Goal: Check status: Check status

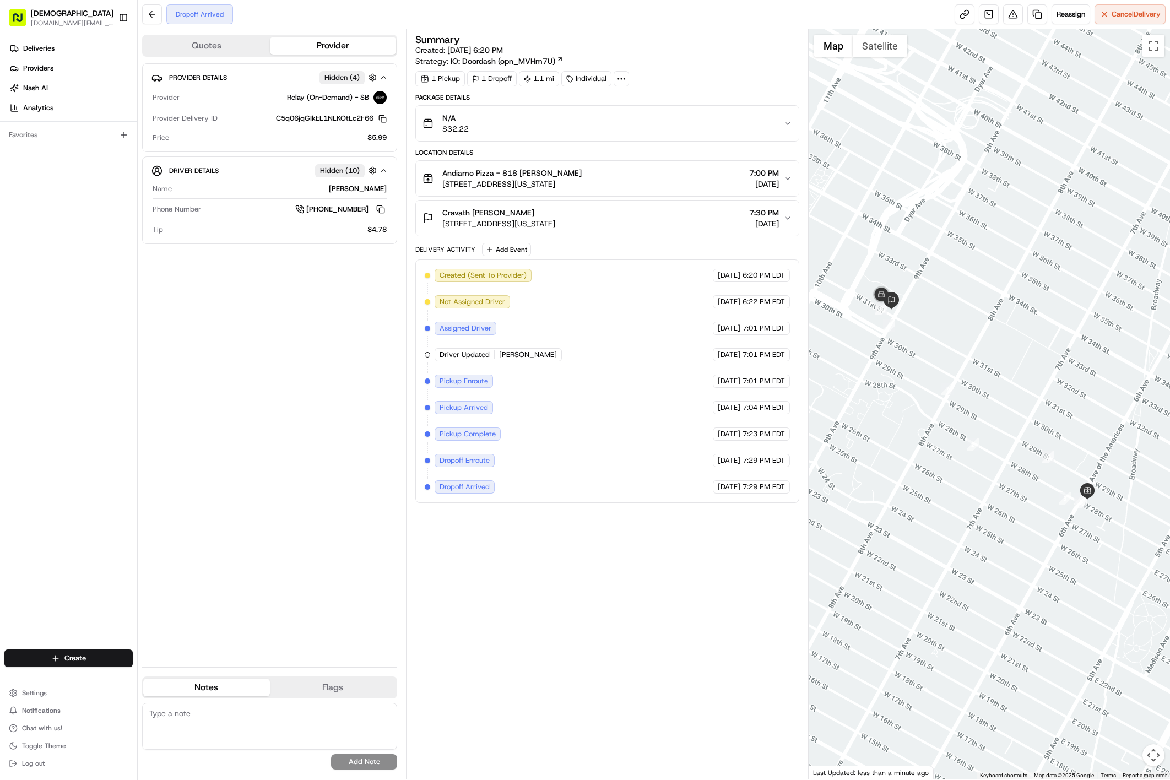
click at [655, 188] on div "Andiamo Pizza - 818 Denis Sharebite 818 6th Ave, New York, NY 10001, USA 7:00 P…" at bounding box center [602, 178] width 361 height 22
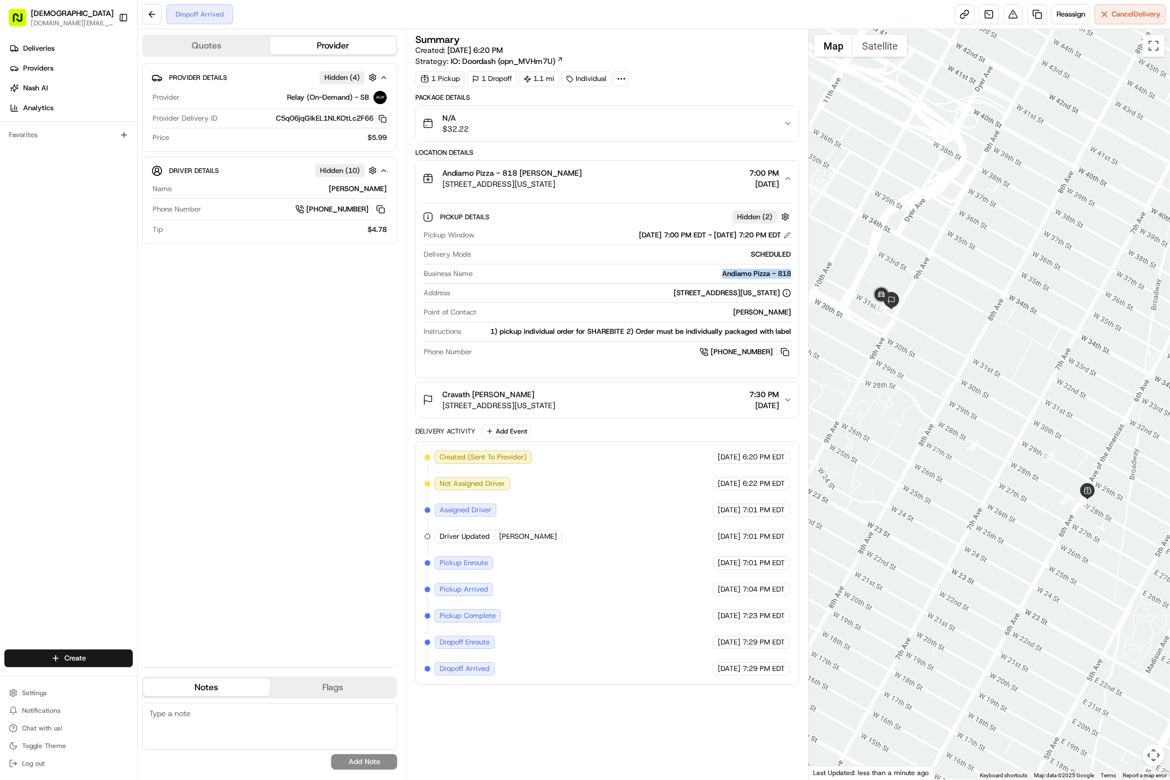
copy div "Andiamo Pizza - 818"
drag, startPoint x: 713, startPoint y: 281, endPoint x: 788, endPoint y: 273, distance: 75.9
click at [788, 273] on div "Andiamo Pizza - 818" at bounding box center [634, 274] width 314 height 10
click at [624, 402] on div "Cravath Robert Schuster 375 9th Ave, New York, NY 10001, USA 7:30 PM 08/24/2025" at bounding box center [602, 400] width 361 height 22
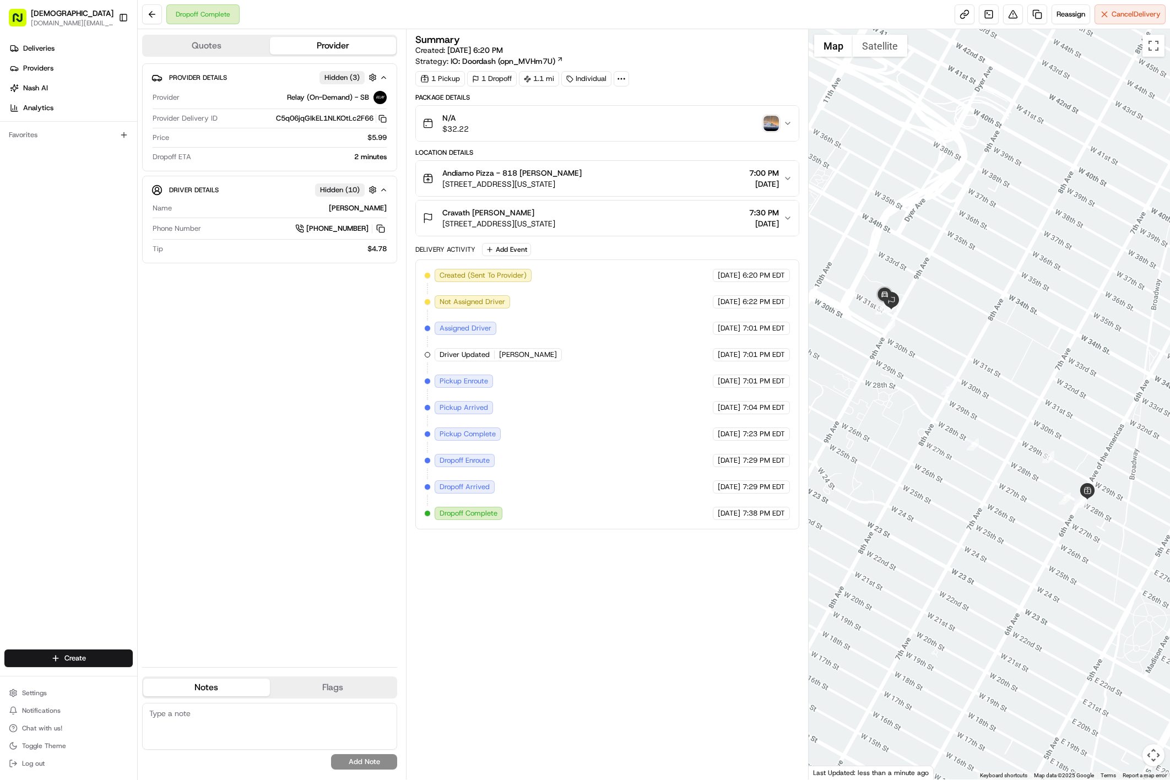
click at [769, 128] on img "button" at bounding box center [770, 123] width 15 height 15
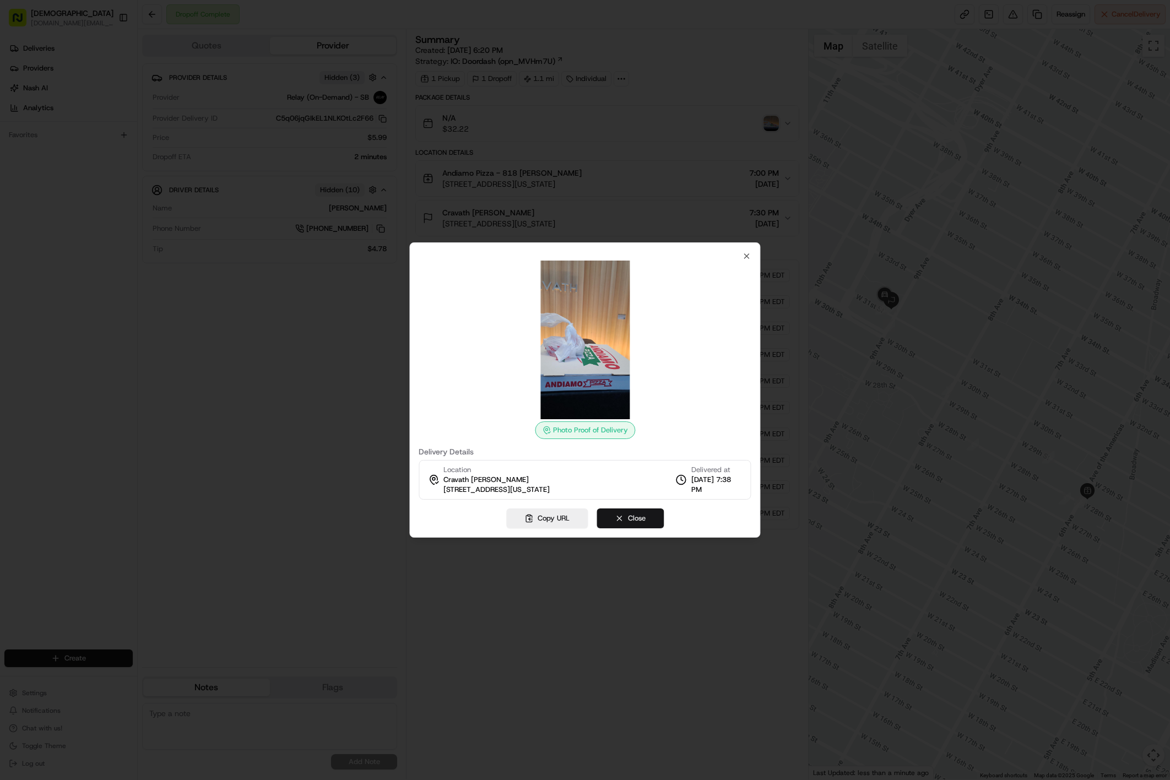
click at [650, 515] on button "Close" at bounding box center [629, 518] width 67 height 20
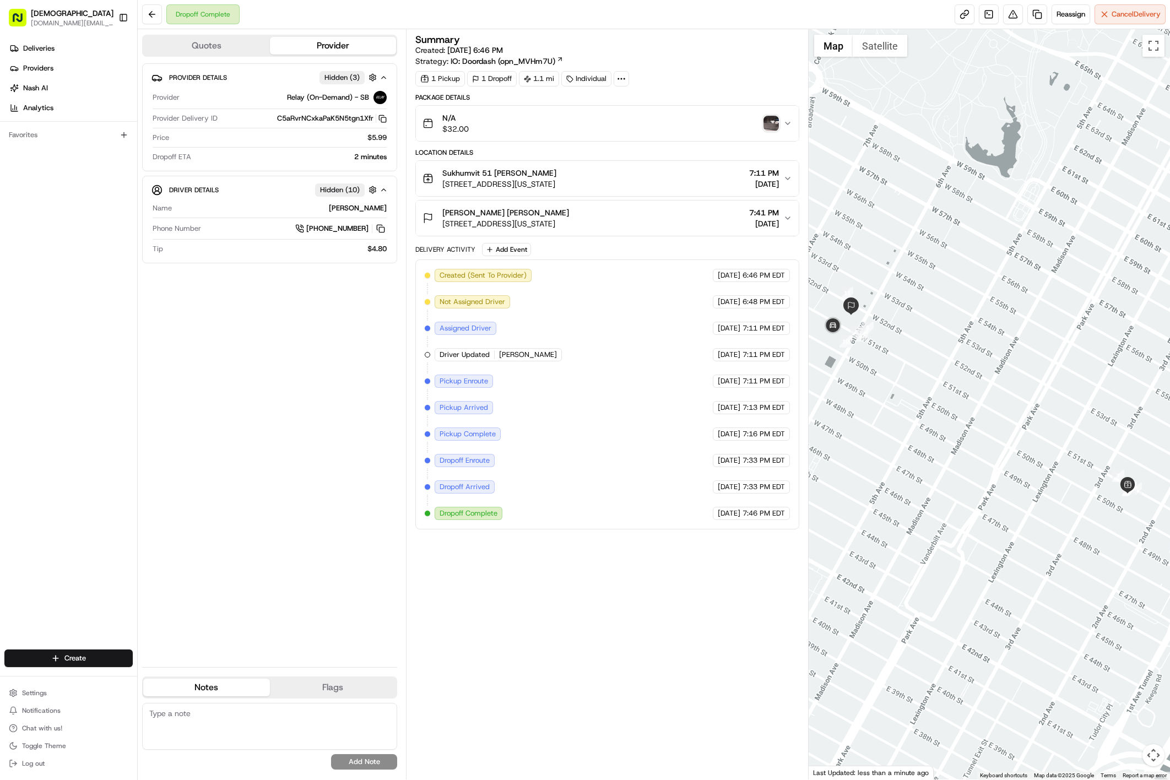
click at [770, 133] on div "N/A $32.00" at bounding box center [602, 123] width 361 height 22
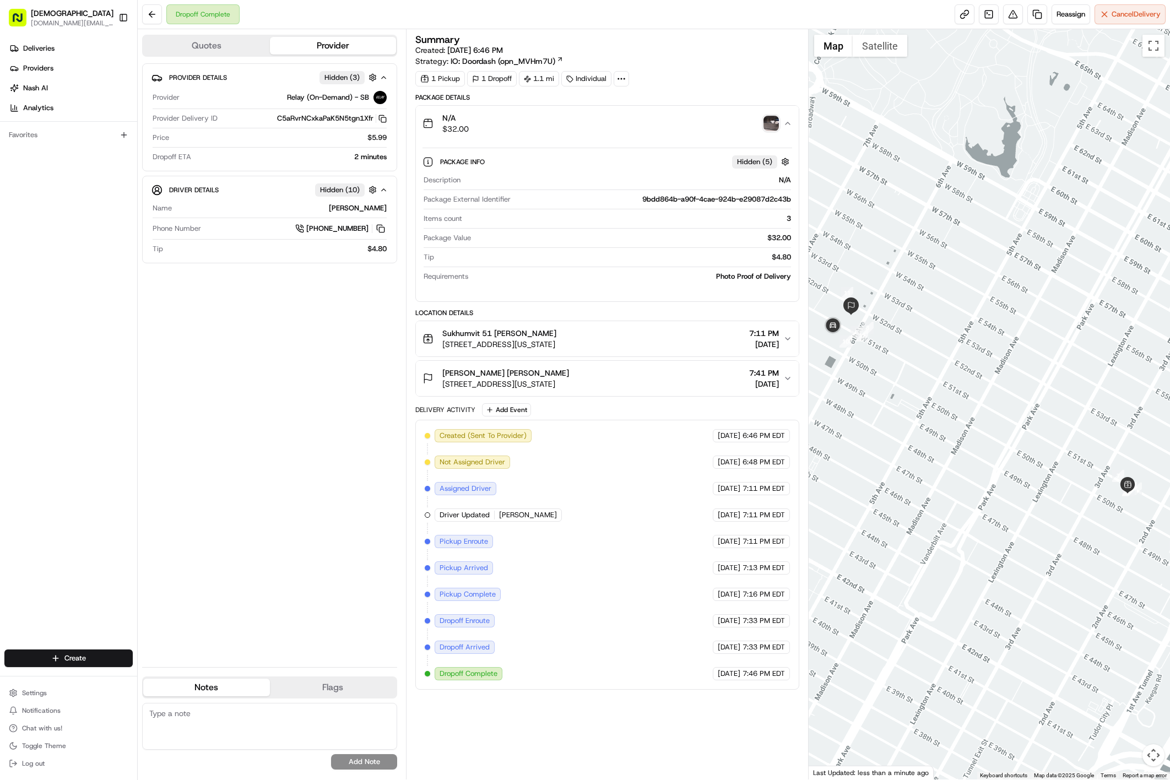
click at [770, 124] on img "button" at bounding box center [770, 123] width 15 height 15
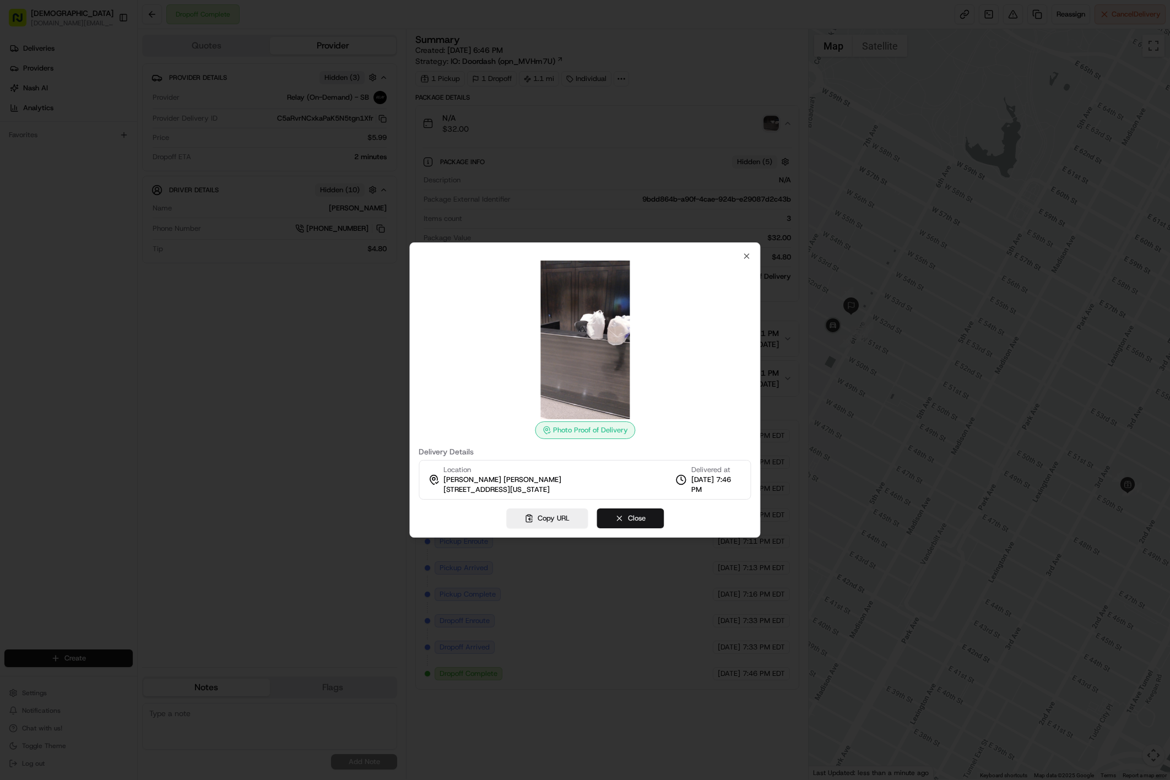
click at [640, 524] on button "Close" at bounding box center [629, 518] width 67 height 20
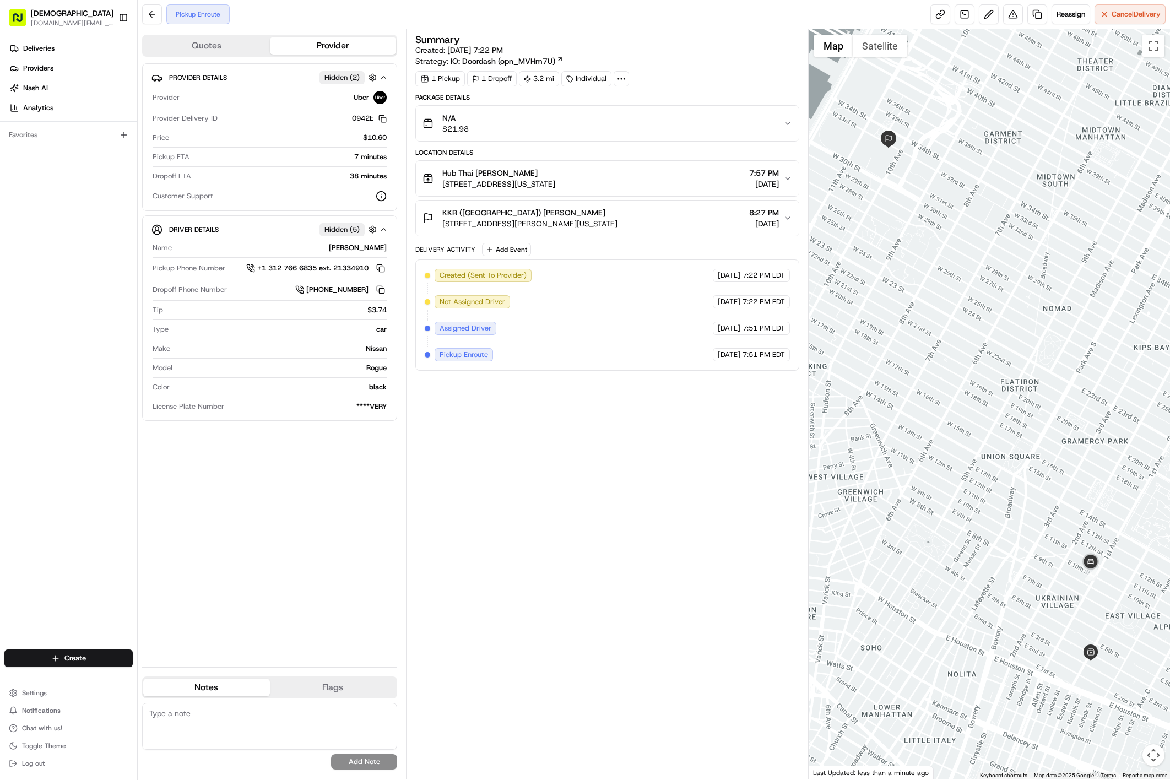
click at [713, 220] on div "KKR (US) Corinne Lattermann 30 Hudson Yards, New York, NY 10001, USA 8:27 PM 08…" at bounding box center [602, 218] width 361 height 22
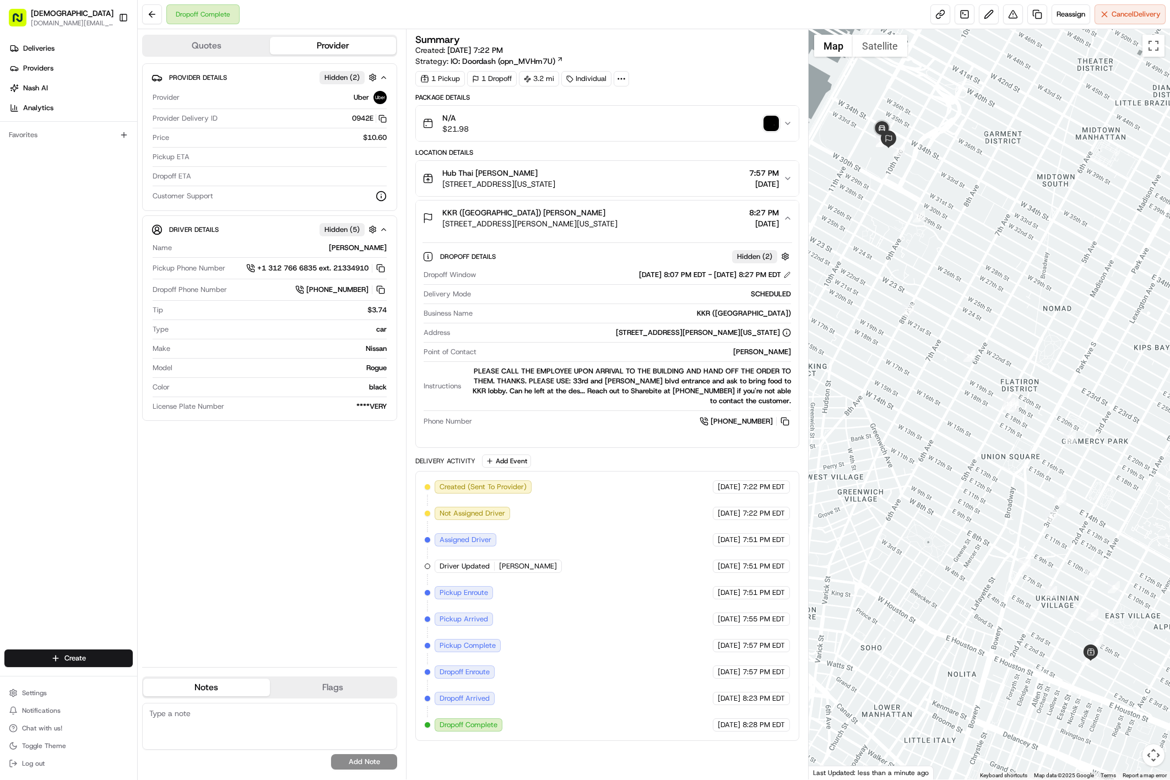
click at [770, 128] on img "button" at bounding box center [770, 123] width 15 height 15
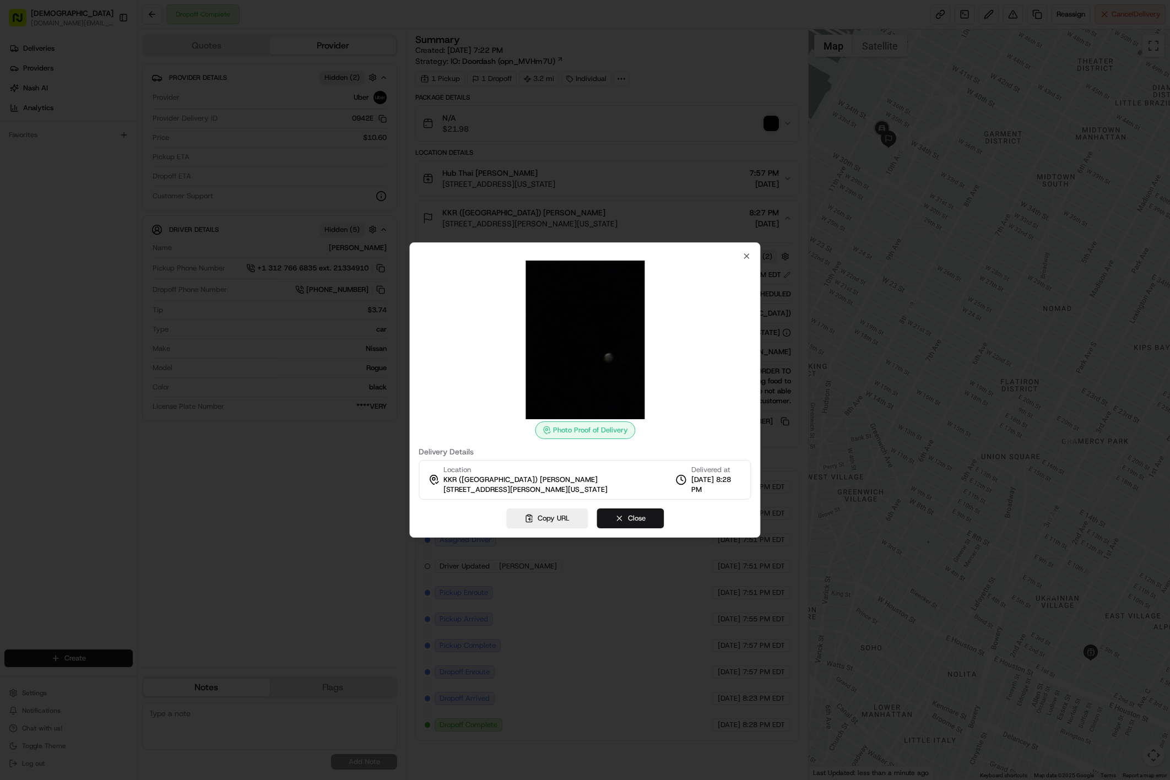
click at [649, 524] on button "Close" at bounding box center [629, 518] width 67 height 20
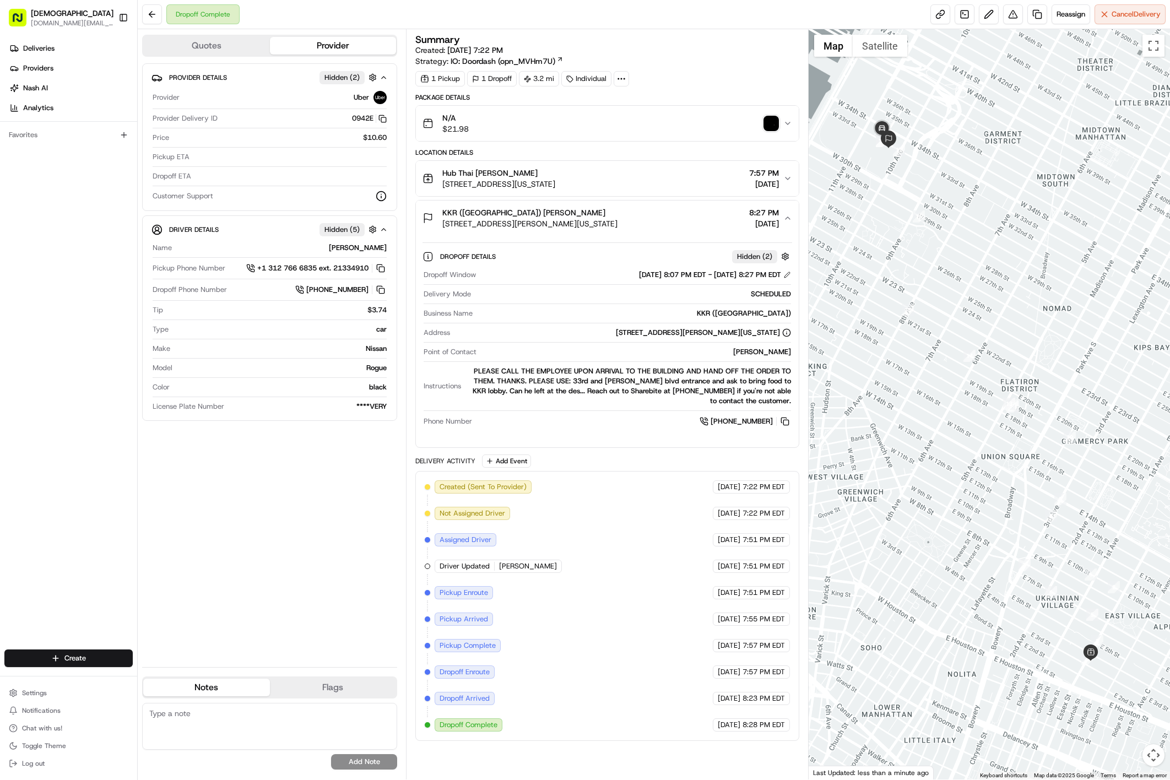
click at [629, 81] on div at bounding box center [620, 78] width 15 height 15
click at [640, 104] on span "KK08242590735-26197-1912103" at bounding box center [643, 107] width 117 height 10
copy span "KK08242590735"
copy div "08/24/2025 8:28 PM EDT"
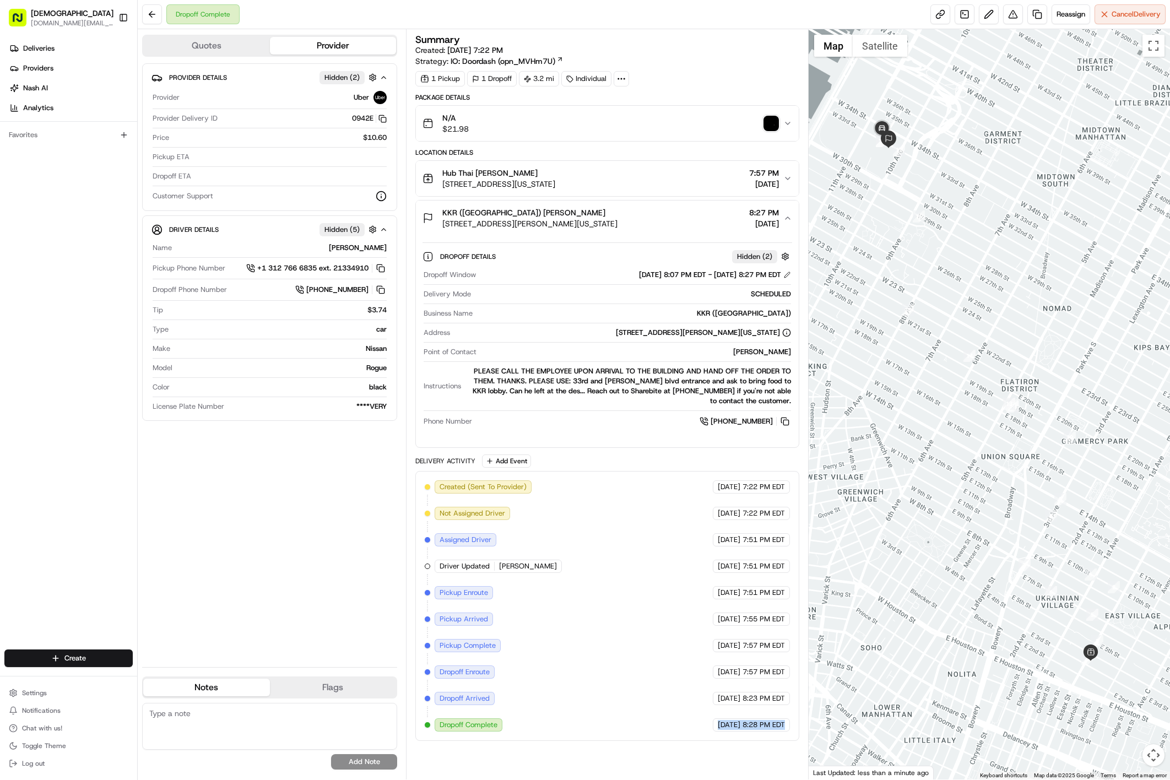
drag, startPoint x: 693, startPoint y: 740, endPoint x: 796, endPoint y: 737, distance: 103.6
click at [796, 737] on div "Created (Sent To Provider) Uber 08/24/2025 7:22 PM EDT Not Assigned Driver Uber…" at bounding box center [607, 606] width 384 height 270
copy div "30 Hudson Yards, New York, NY 10001"
drag, startPoint x: 623, startPoint y: 330, endPoint x: 762, endPoint y: 339, distance: 138.5
click at [762, 338] on div "30 Hudson Yards, New York, NY 10001, USA" at bounding box center [622, 333] width 336 height 10
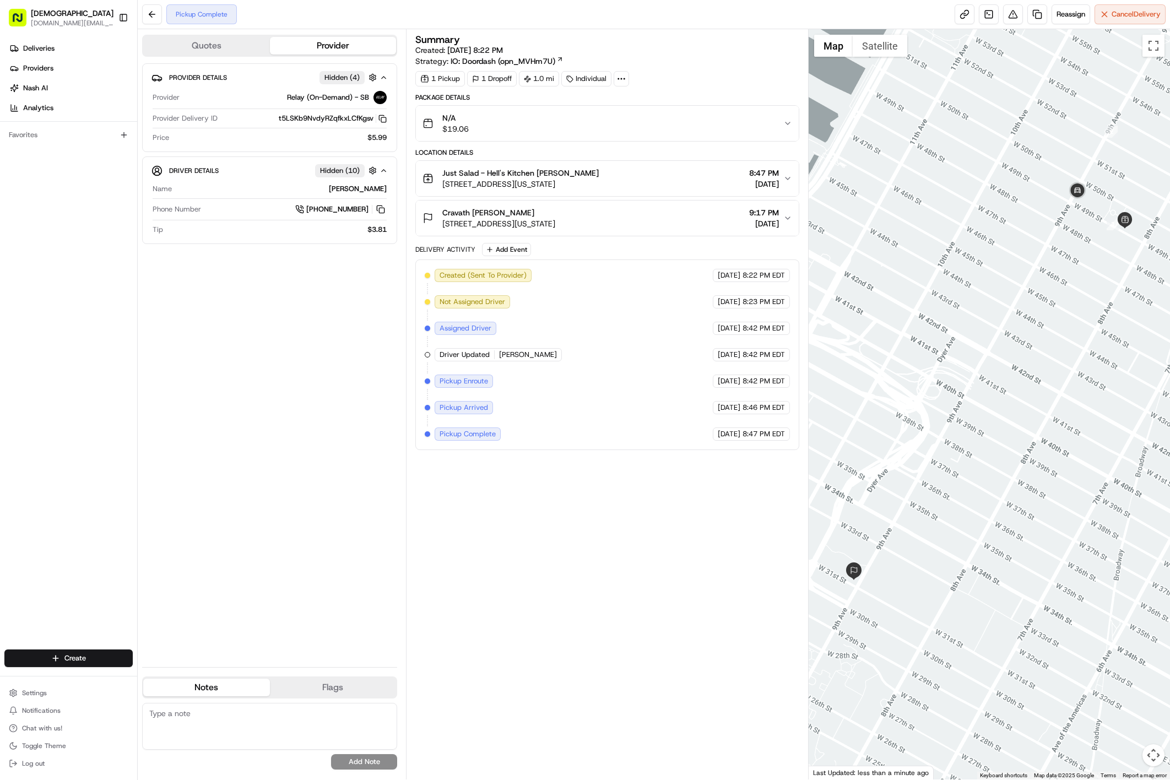
click at [666, 225] on div "Cravath [PERSON_NAME] [STREET_ADDRESS][US_STATE] 9:17 PM [DATE]" at bounding box center [602, 218] width 361 height 22
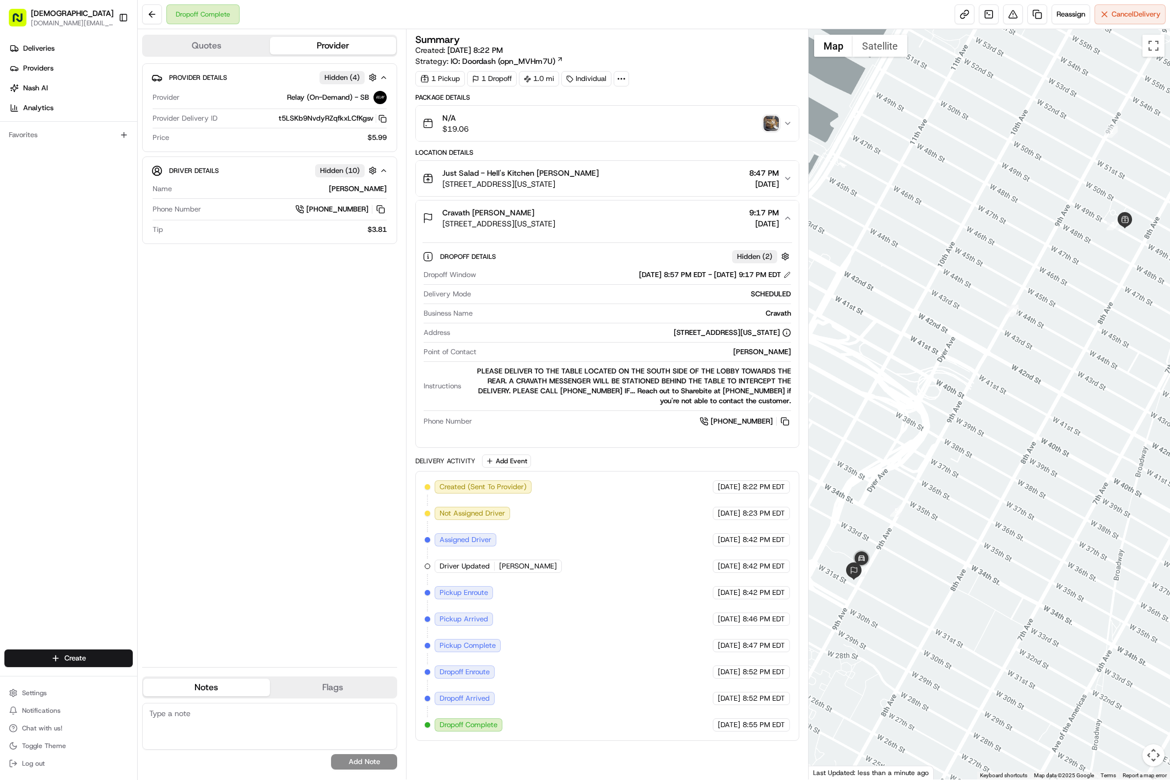
click at [765, 128] on img "button" at bounding box center [770, 123] width 15 height 15
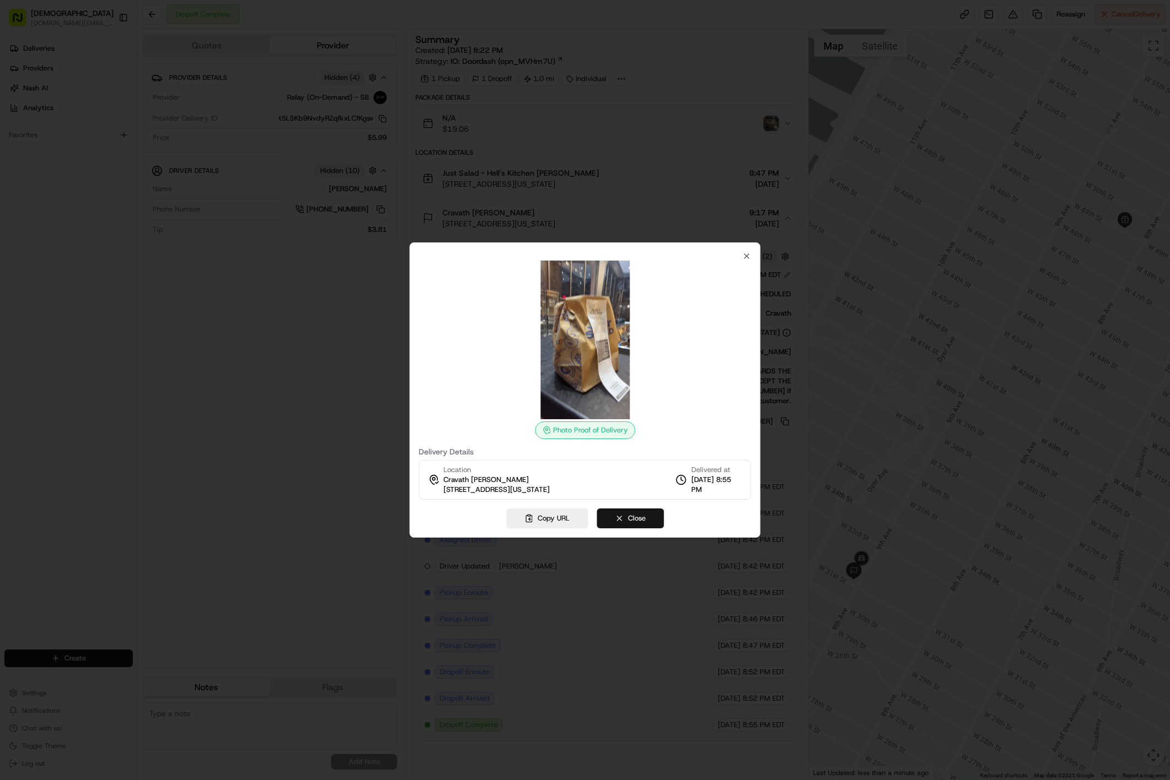
click at [632, 520] on button "Close" at bounding box center [629, 518] width 67 height 20
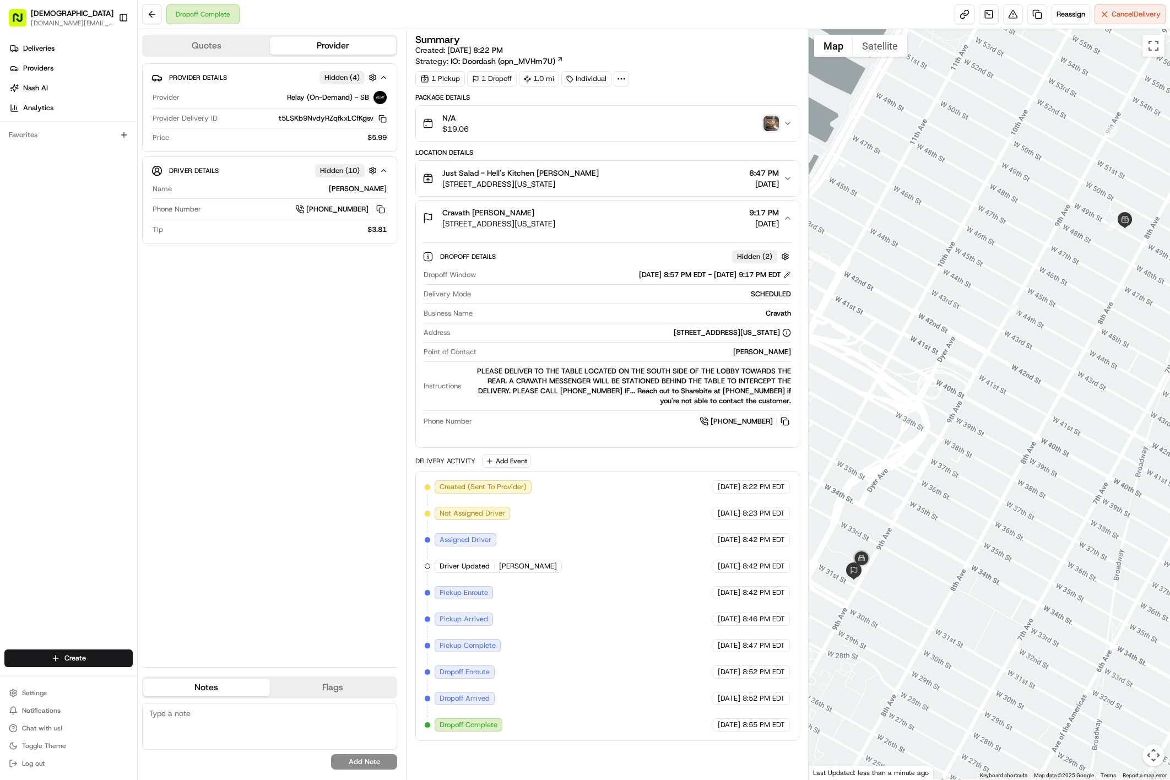
click at [775, 121] on img "button" at bounding box center [770, 123] width 15 height 15
